Goal: Task Accomplishment & Management: Manage account settings

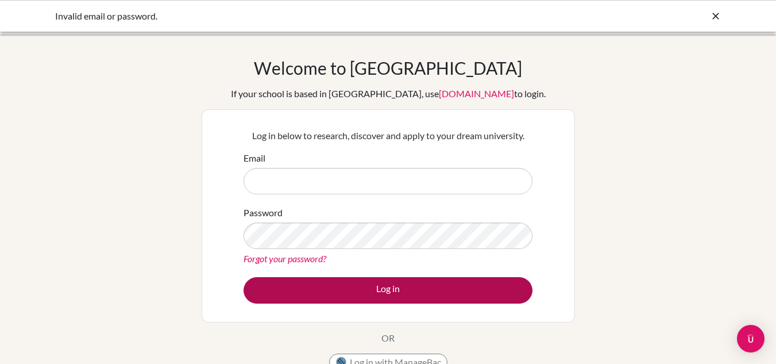
type input "[EMAIL_ADDRESS][DOMAIN_NAME]"
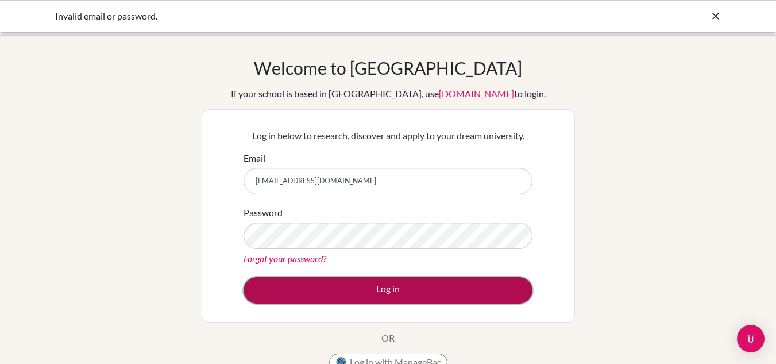
click at [382, 291] on button "Log in" at bounding box center [387, 290] width 289 height 26
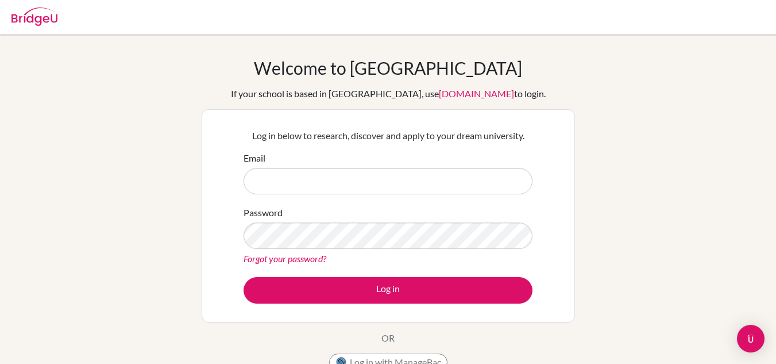
type input "[EMAIL_ADDRESS][DOMAIN_NAME]"
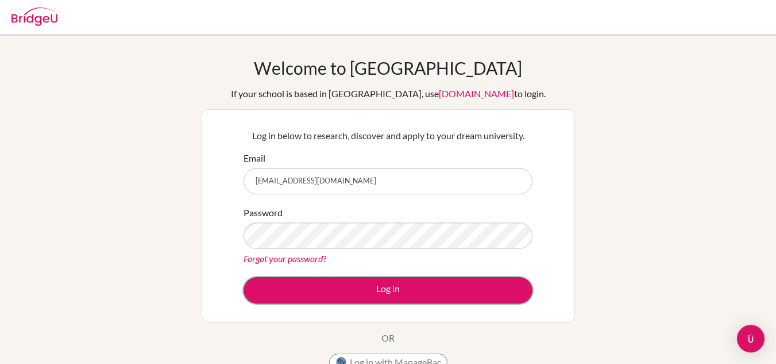
click at [382, 291] on button "Log in" at bounding box center [387, 290] width 289 height 26
